Goal: Task Accomplishment & Management: Complete application form

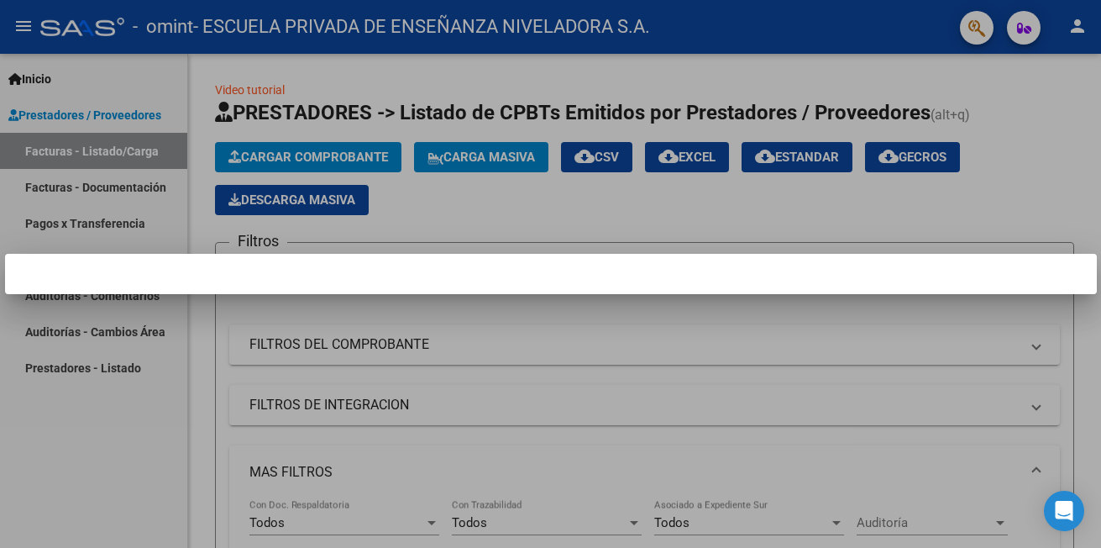
click at [606, 333] on div at bounding box center [550, 274] width 1101 height 548
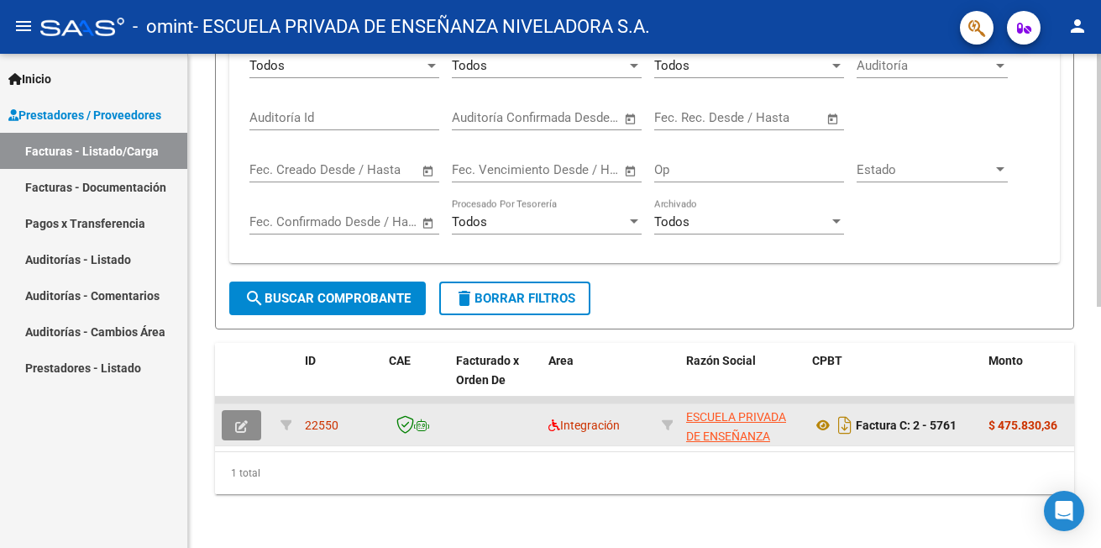
click at [249, 414] on button "button" at bounding box center [241, 425] width 39 height 30
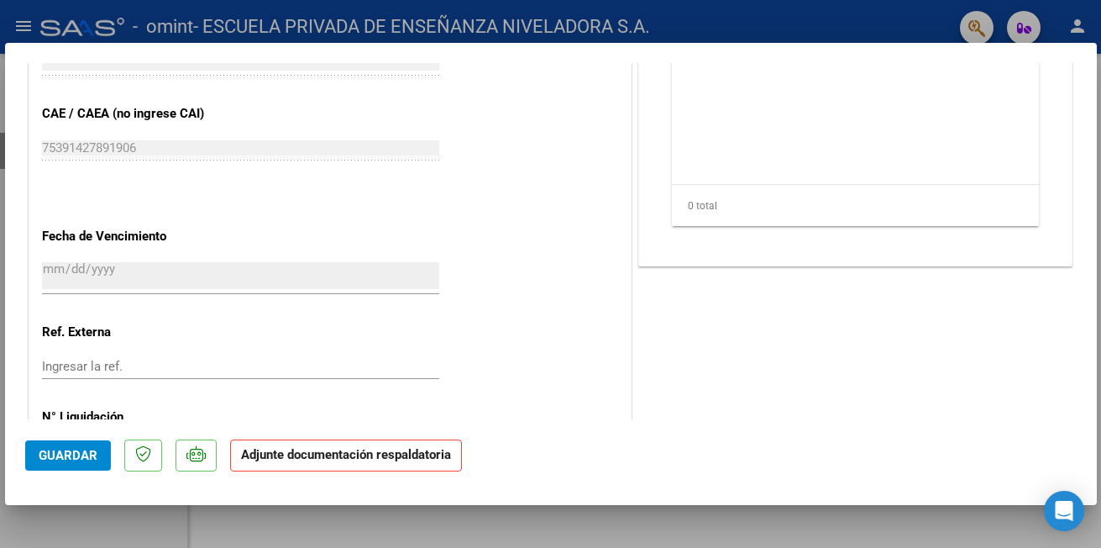
scroll to position [1085, 0]
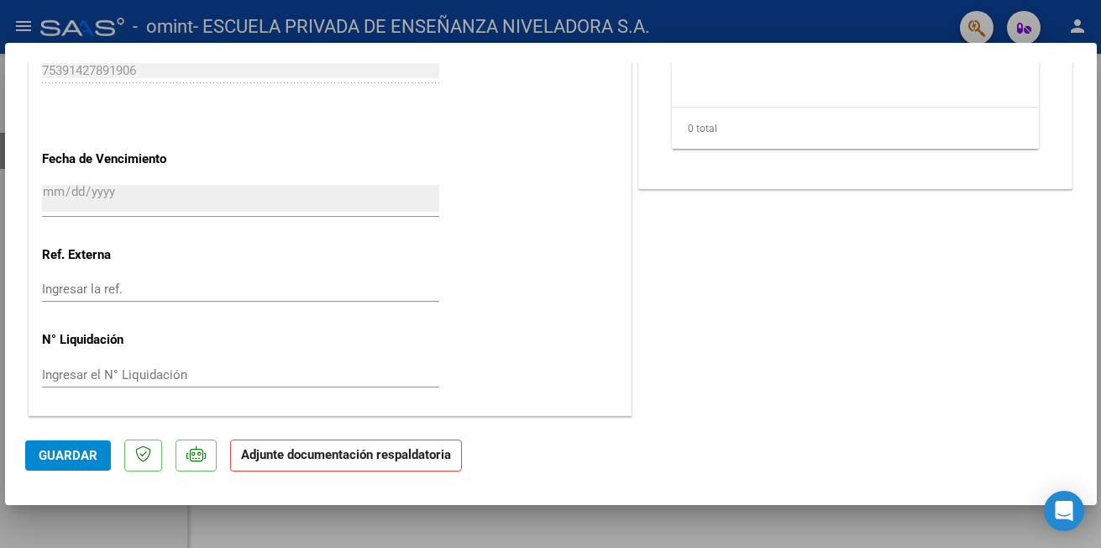
click at [302, 459] on strong "Adjunte documentación respaldatoria" at bounding box center [346, 454] width 210 height 15
click at [298, 448] on strong "Adjunte documentación respaldatoria" at bounding box center [346, 454] width 210 height 15
click at [298, 449] on strong "Adjunte documentación respaldatoria" at bounding box center [346, 454] width 210 height 15
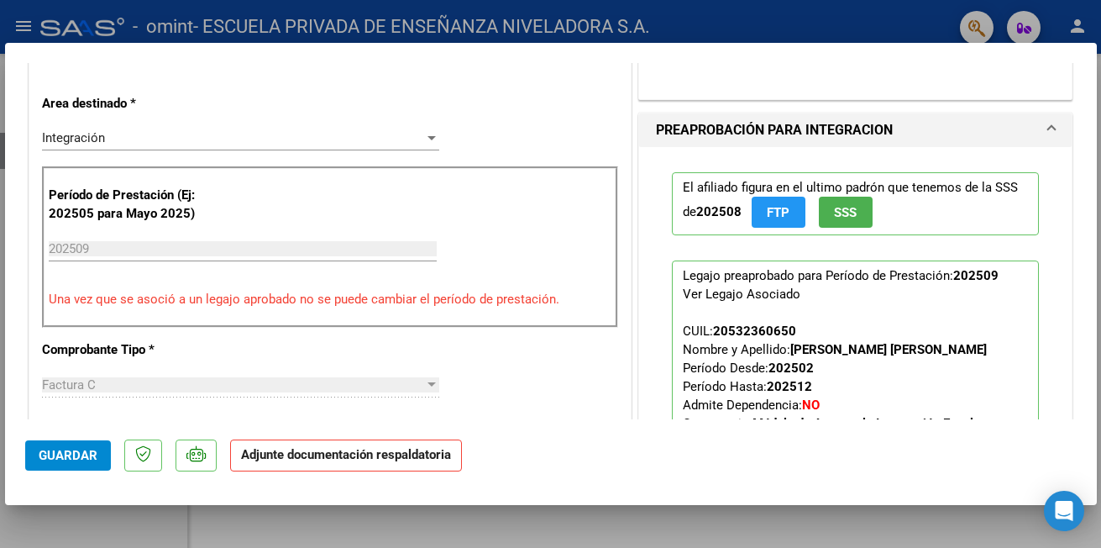
scroll to position [588, 0]
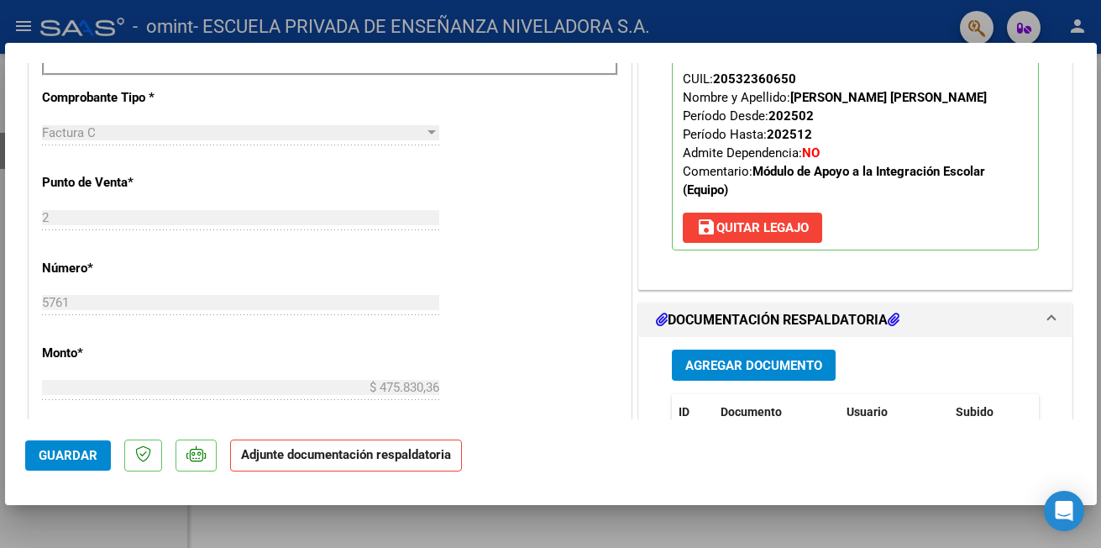
click at [403, 459] on strong "Adjunte documentación respaldatoria" at bounding box center [346, 454] width 210 height 15
click at [333, 452] on strong "Adjunte documentación respaldatoria" at bounding box center [346, 454] width 210 height 15
click at [344, 453] on strong "Adjunte documentación respaldatoria" at bounding box center [346, 454] width 210 height 15
click at [287, 457] on strong "Adjunte documentación respaldatoria" at bounding box center [346, 454] width 210 height 15
click at [279, 461] on strong "Adjunte documentación respaldatoria" at bounding box center [346, 454] width 210 height 15
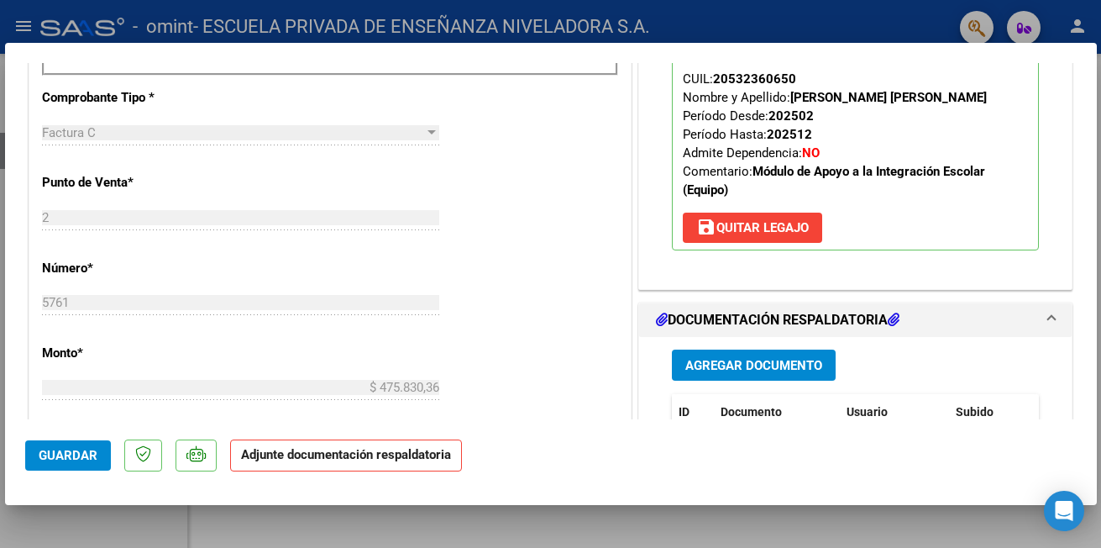
click at [287, 454] on strong "Adjunte documentación respaldatoria" at bounding box center [346, 454] width 210 height 15
drag, startPoint x: 298, startPoint y: 454, endPoint x: 318, endPoint y: 456, distance: 20.3
click at [300, 454] on strong "Adjunte documentación respaldatoria" at bounding box center [346, 454] width 210 height 15
click at [727, 357] on span "Agregar Documento" at bounding box center [753, 364] width 137 height 15
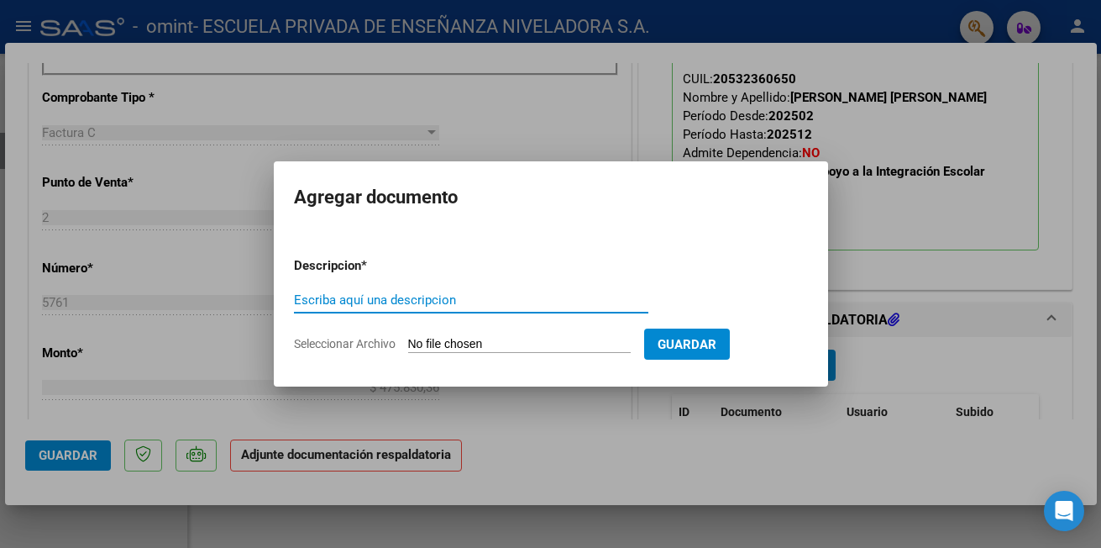
click at [391, 297] on input "Escriba aquí una descripcion" at bounding box center [471, 299] width 354 height 15
type input "planilla"
click at [440, 344] on input "Seleccionar Archivo" at bounding box center [519, 345] width 223 height 16
type input "C:\fakepath\planilla (7).pdf"
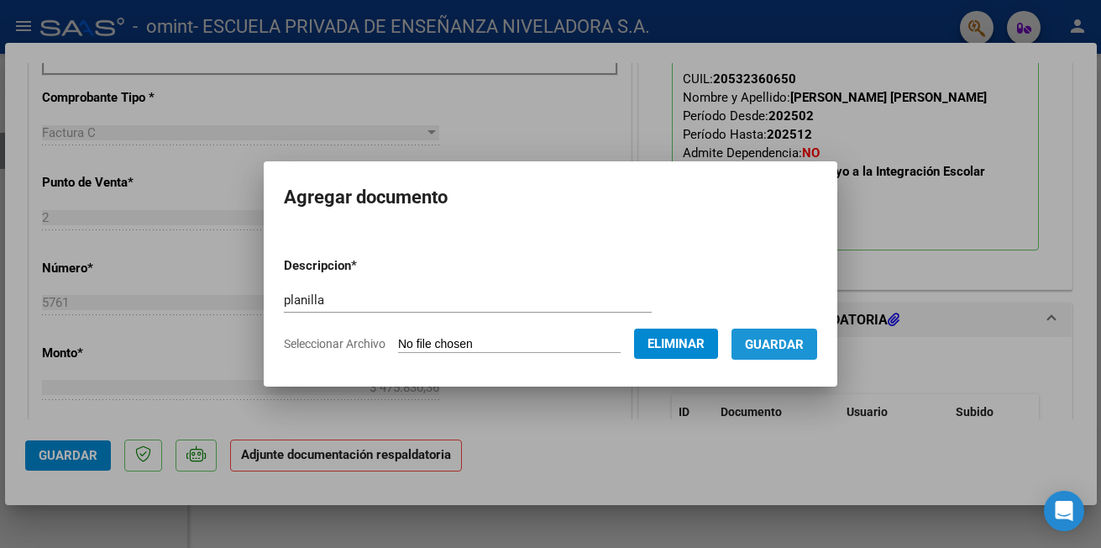
click at [804, 346] on span "Guardar" at bounding box center [774, 344] width 59 height 15
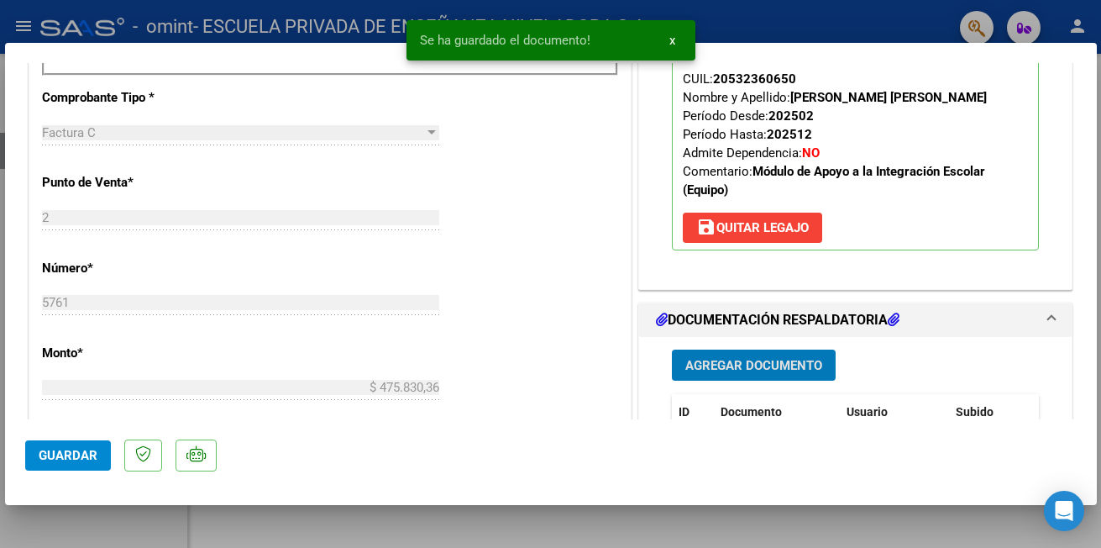
click at [82, 455] on span "Guardar" at bounding box center [68, 455] width 59 height 15
click at [679, 39] on button "x" at bounding box center [672, 40] width 33 height 30
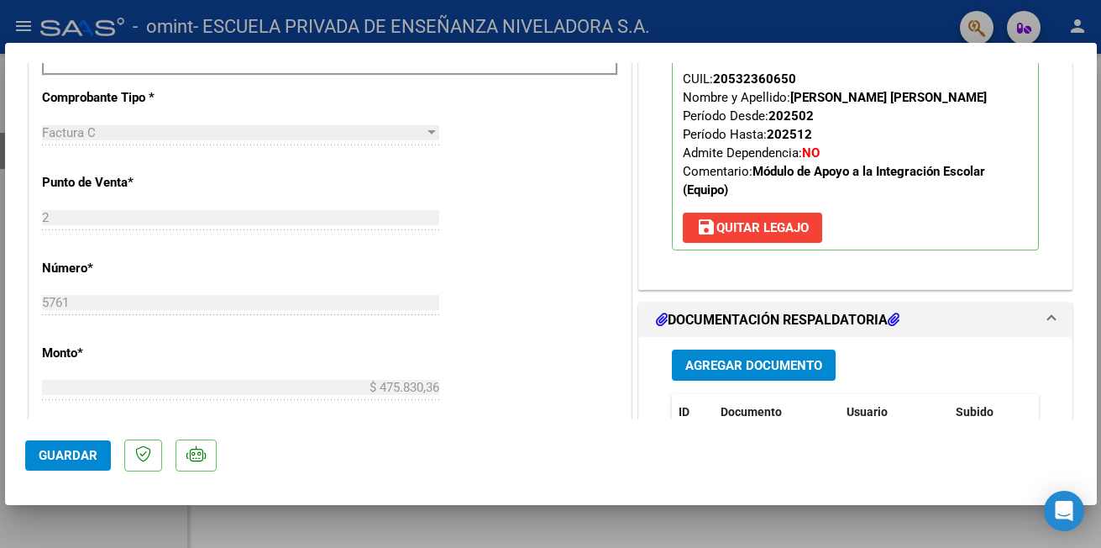
click at [583, 525] on div at bounding box center [550, 274] width 1101 height 548
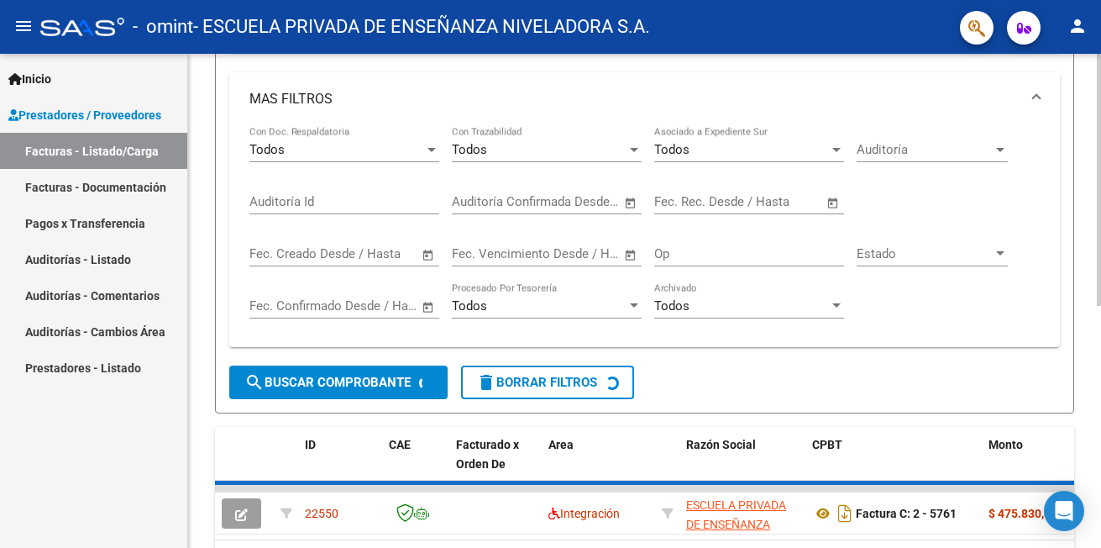
scroll to position [134, 0]
